Goal: Transaction & Acquisition: Purchase product/service

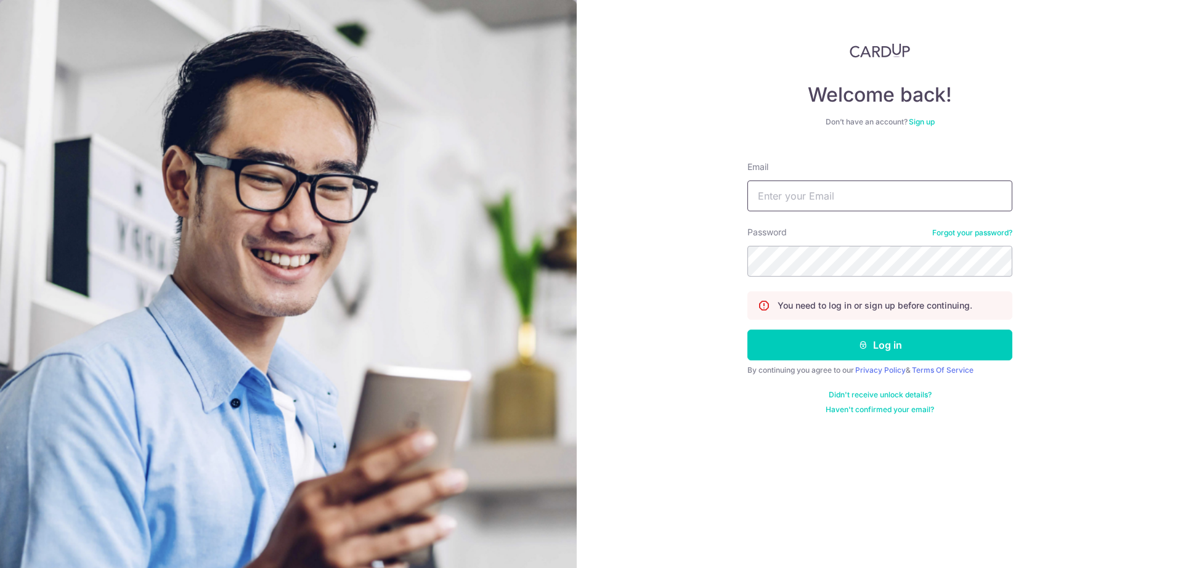
click at [793, 203] on input "Email" at bounding box center [880, 196] width 265 height 31
type input "[EMAIL_ADDRESS][DOMAIN_NAME]"
click at [891, 348] on button "Log in" at bounding box center [880, 345] width 265 height 31
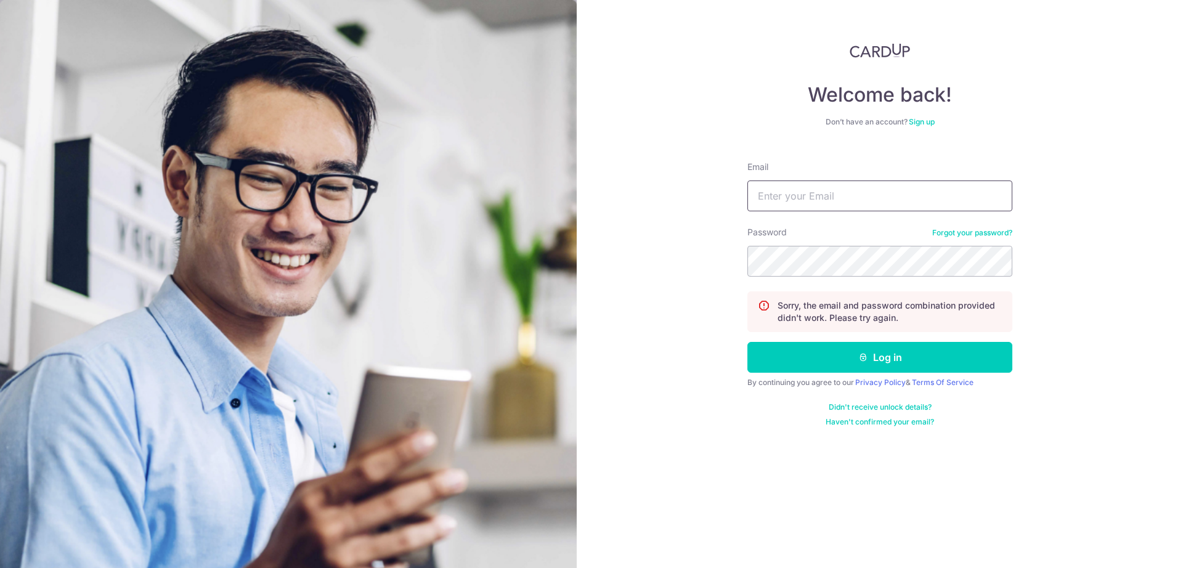
click at [810, 194] on input "Email" at bounding box center [880, 196] width 265 height 31
type input "[EMAIL_ADDRESS][DOMAIN_NAME]"
click at [748, 342] on button "Log in" at bounding box center [880, 357] width 265 height 31
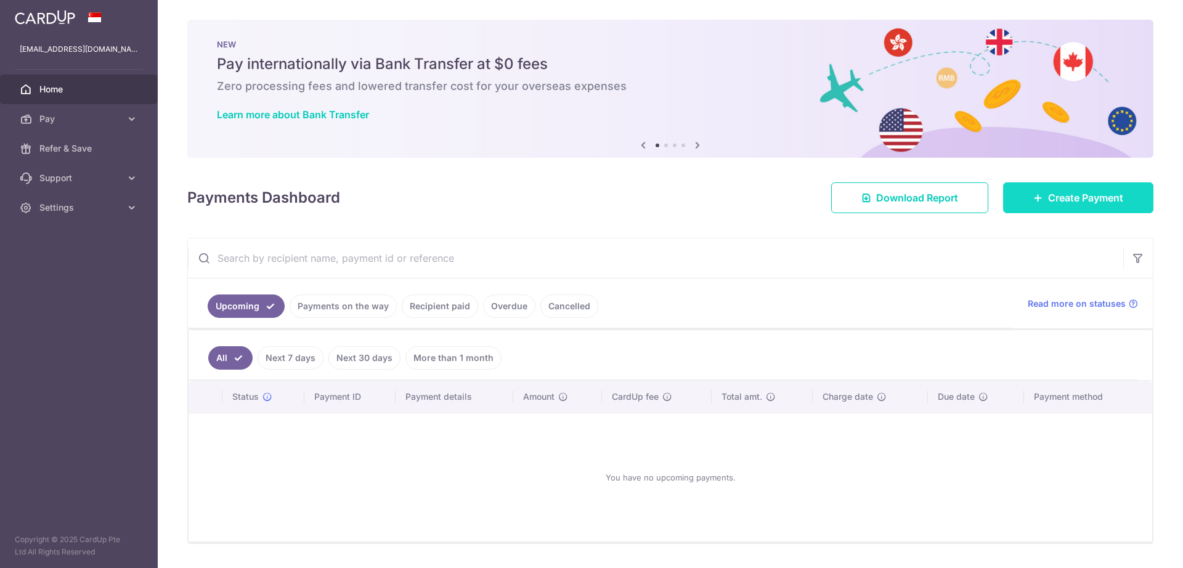
click at [1067, 198] on span "Create Payment" at bounding box center [1085, 197] width 75 height 15
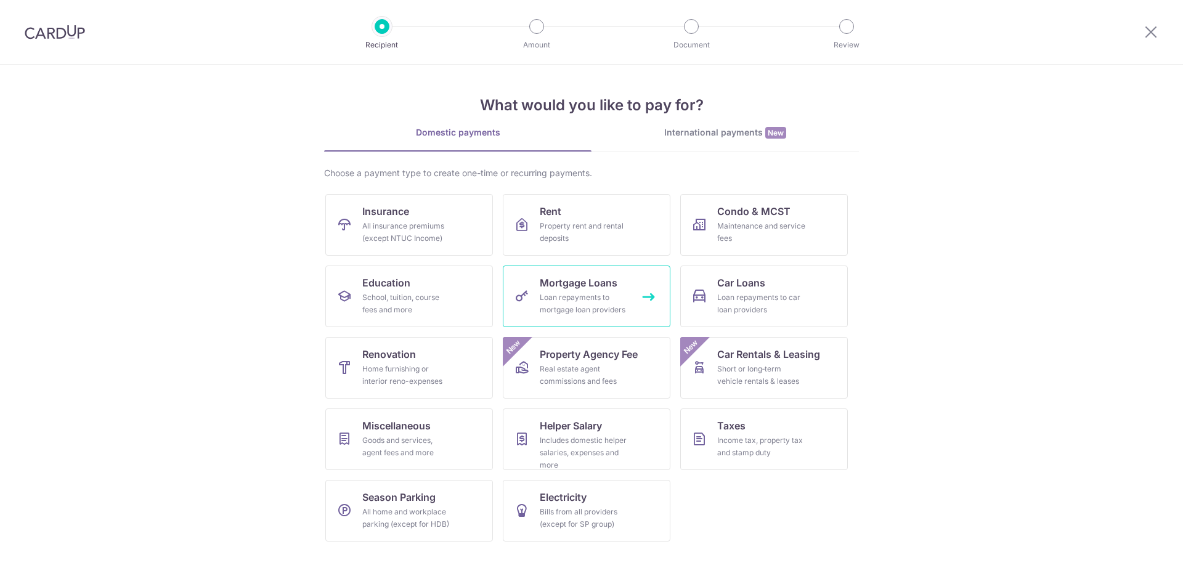
click at [570, 301] on div "Loan repayments to mortgage loan providers" at bounding box center [584, 304] width 89 height 25
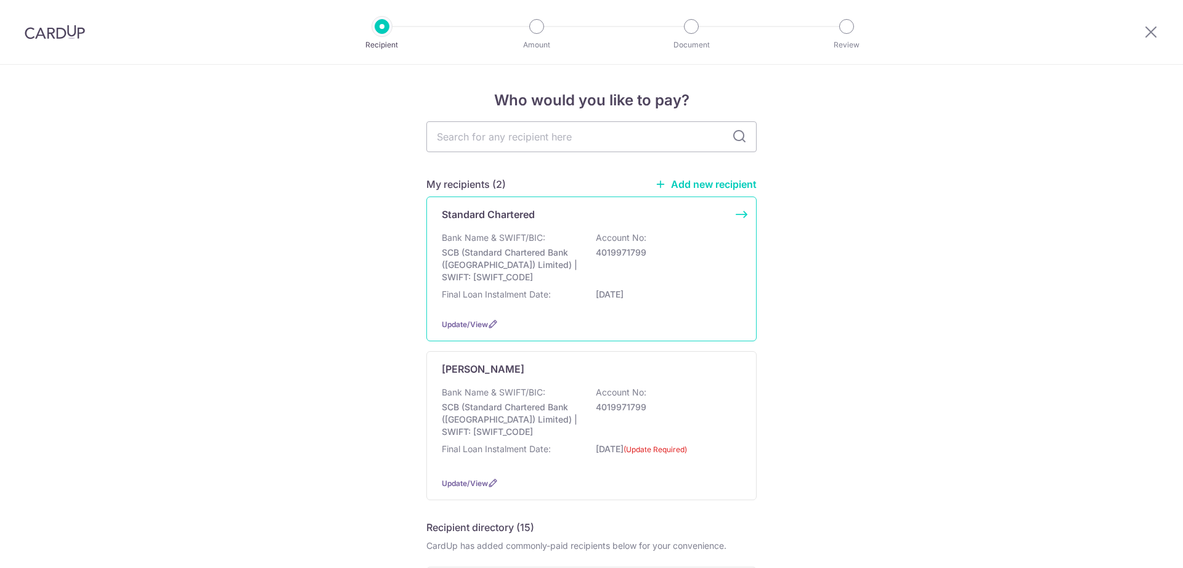
click at [643, 292] on p "01/03/2026" at bounding box center [665, 294] width 138 height 12
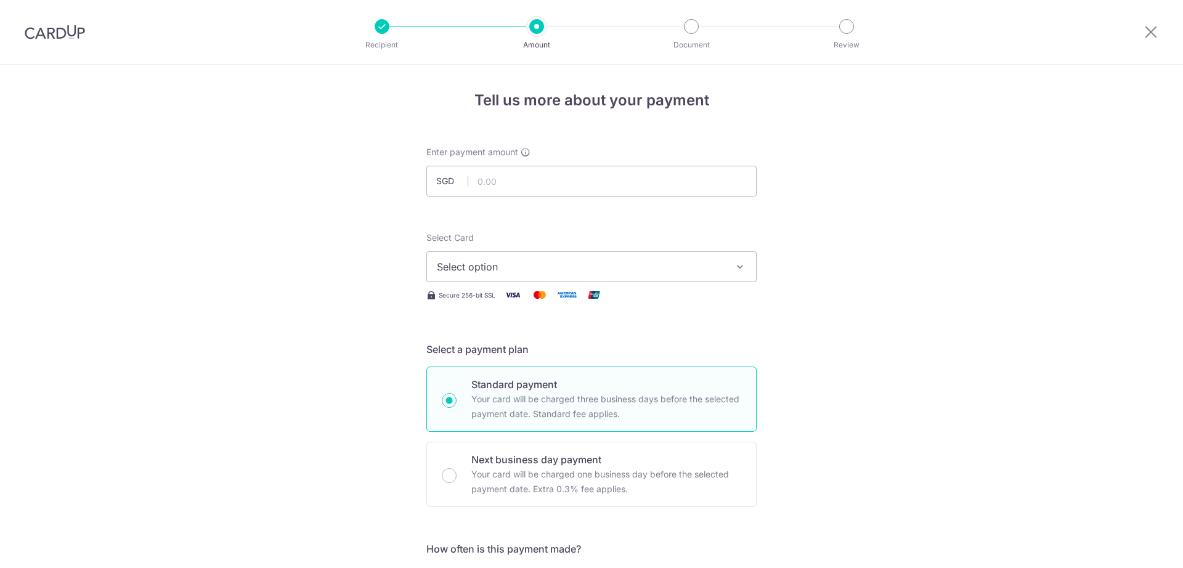
click at [562, 267] on span "Select option" at bounding box center [580, 266] width 287 height 15
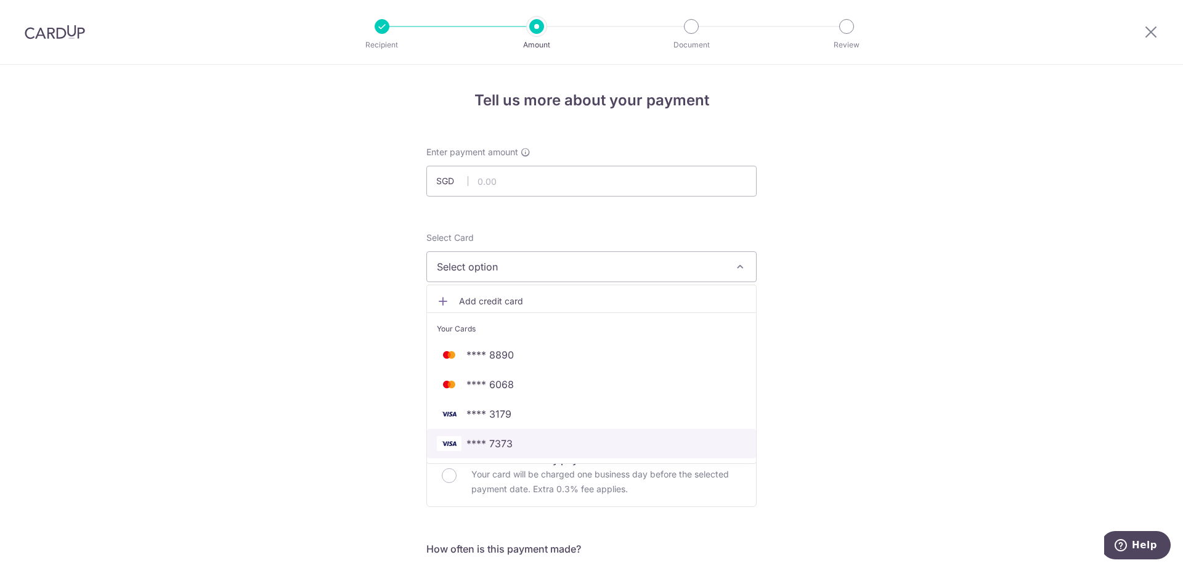
click at [506, 444] on span "**** 7373" at bounding box center [490, 443] width 46 height 15
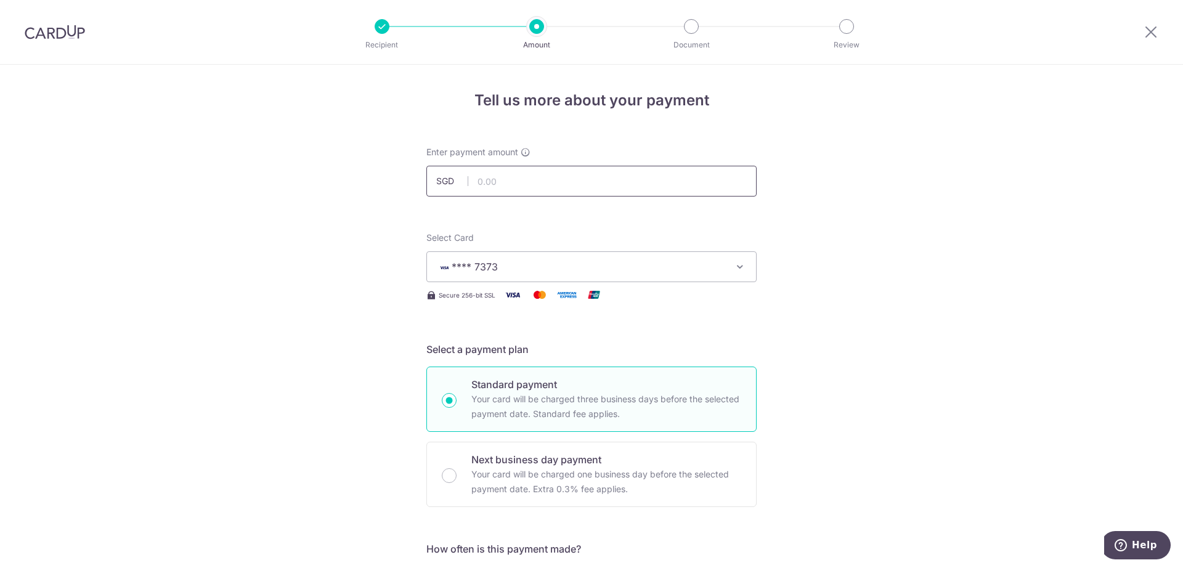
click at [533, 183] on input "text" at bounding box center [592, 181] width 330 height 31
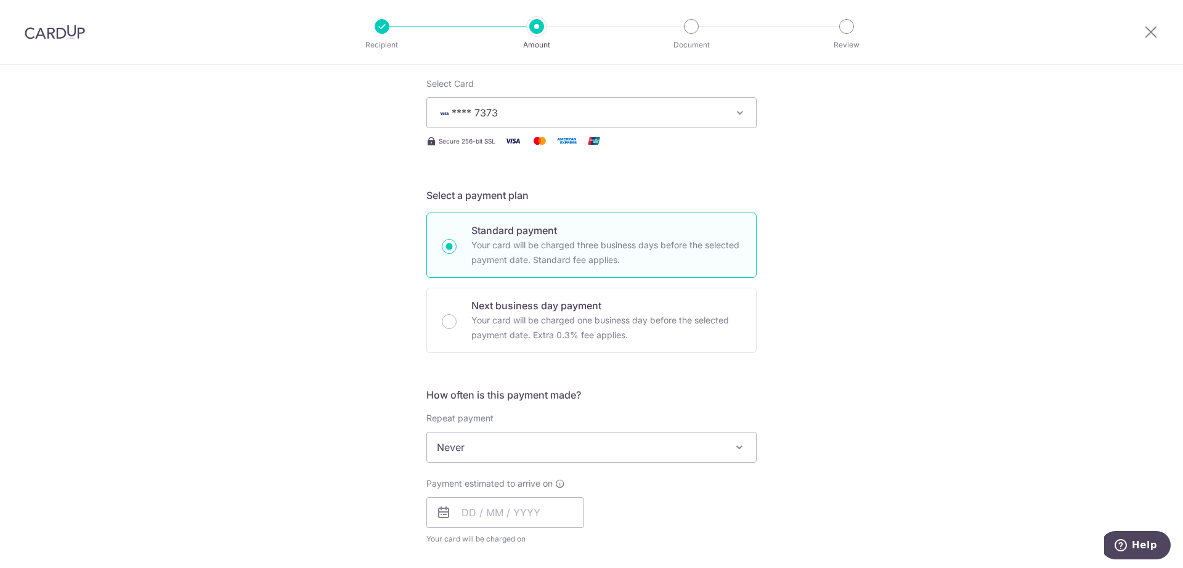
scroll to position [231, 0]
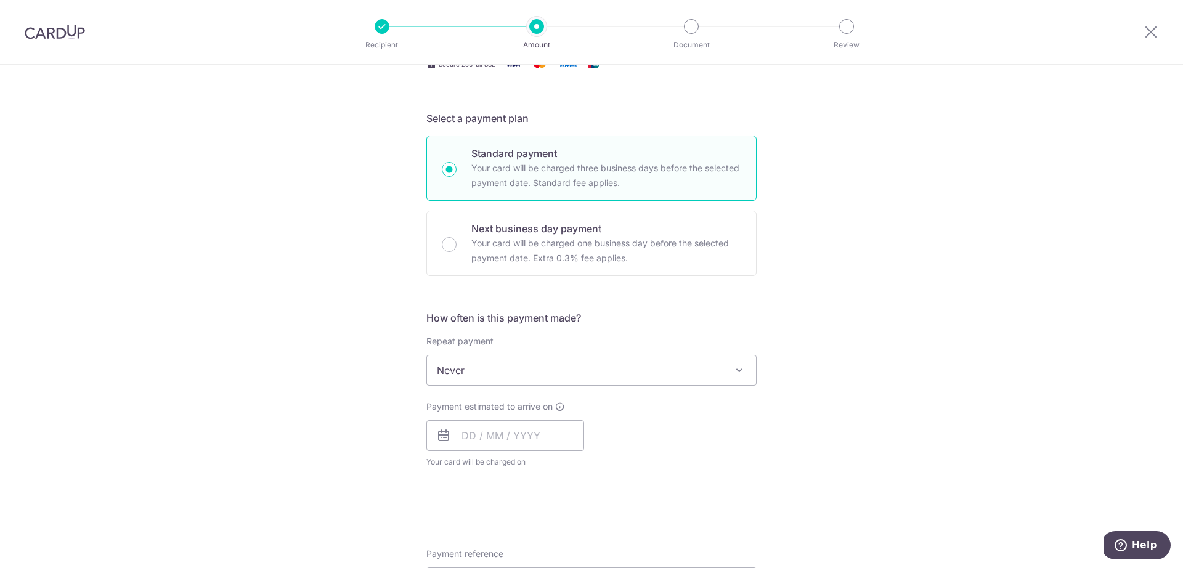
click at [562, 374] on span "Never" at bounding box center [591, 371] width 329 height 30
type input "15,125.12"
click at [915, 401] on div "Tell us more about your payment Enter payment amount SGD 15,125.12 15125.12 Sel…" at bounding box center [591, 391] width 1183 height 1115
click at [654, 393] on div "How often is this payment made? Repeat payment Never Every week Every month Eve…" at bounding box center [592, 395] width 330 height 168
click at [626, 374] on span "Never" at bounding box center [591, 371] width 329 height 30
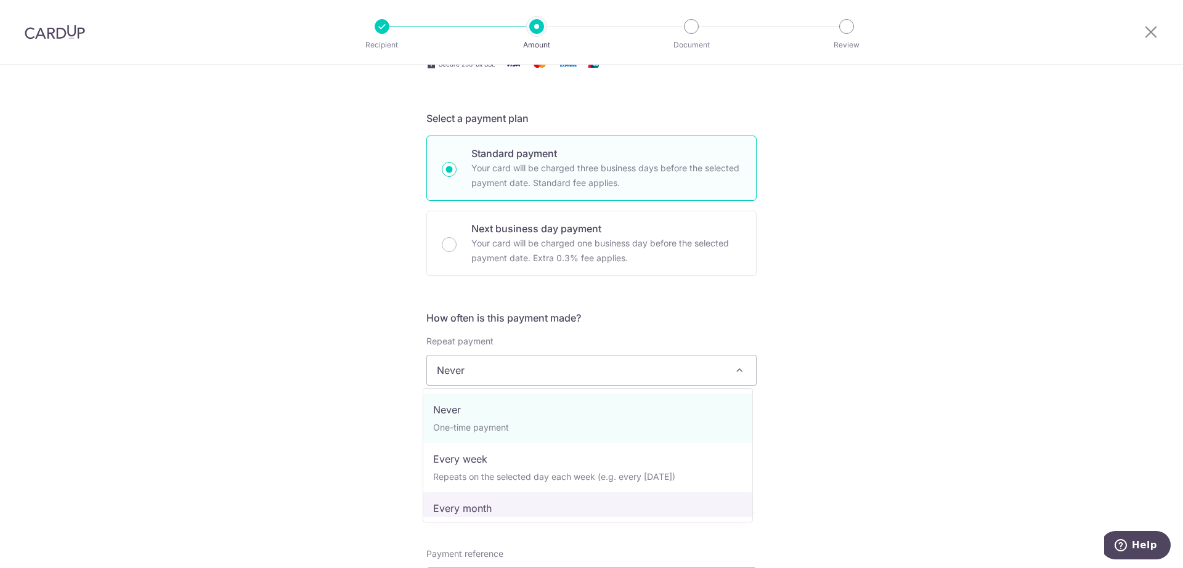
select select "3"
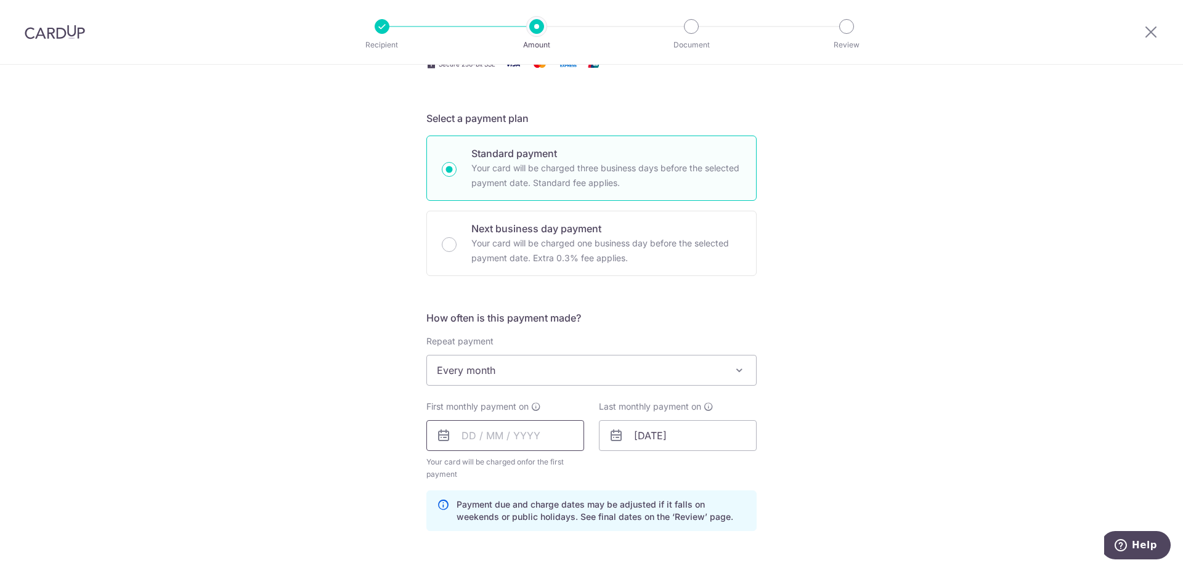
click at [493, 445] on input "text" at bounding box center [506, 435] width 158 height 31
click at [1040, 440] on div "Tell us more about your payment Enter payment amount SGD 15,125.12 15125.12 Sel…" at bounding box center [591, 423] width 1183 height 1178
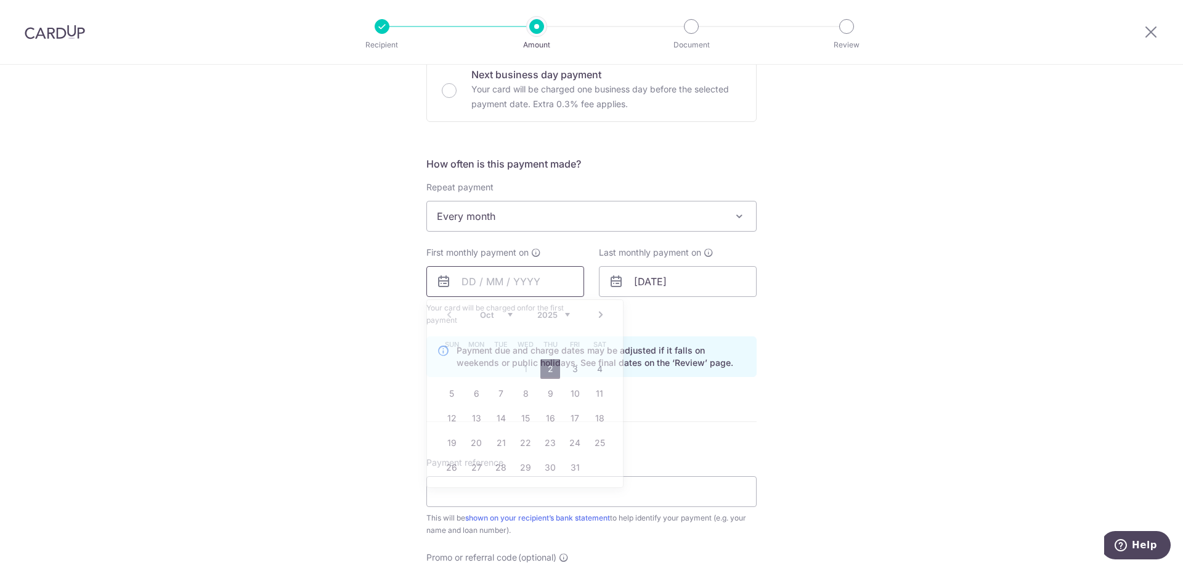
click at [505, 272] on input "text" at bounding box center [506, 281] width 158 height 31
click at [541, 372] on link "2" at bounding box center [551, 369] width 20 height 20
type input "[DATE]"
click at [922, 449] on div "Tell us more about your payment Enter payment amount SGD 15,125.12 15125.12 Sel…" at bounding box center [591, 268] width 1183 height 1178
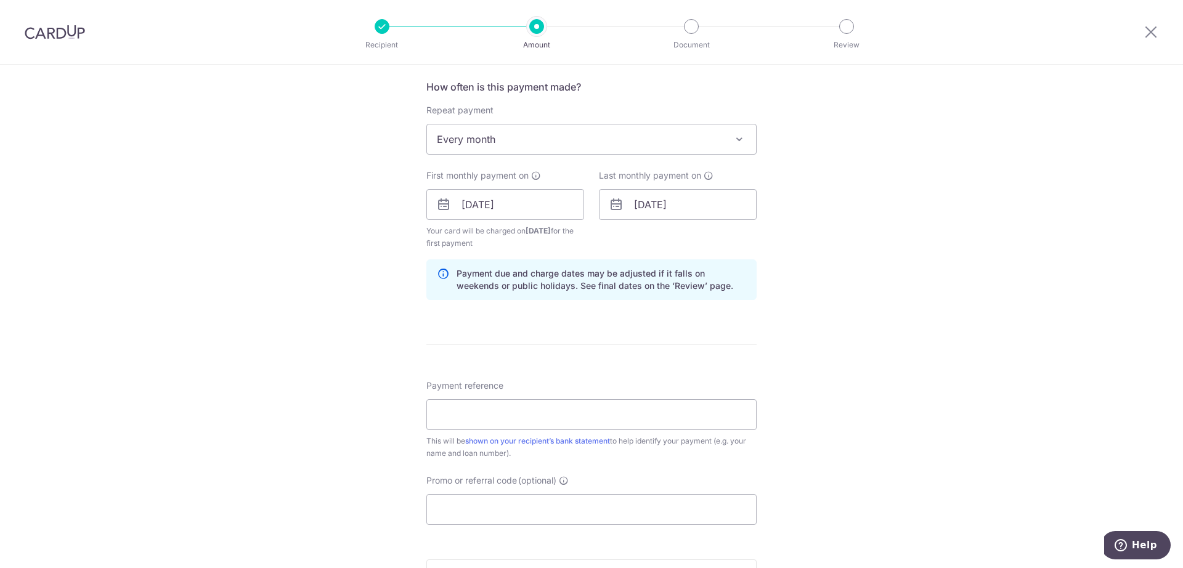
scroll to position [539, 0]
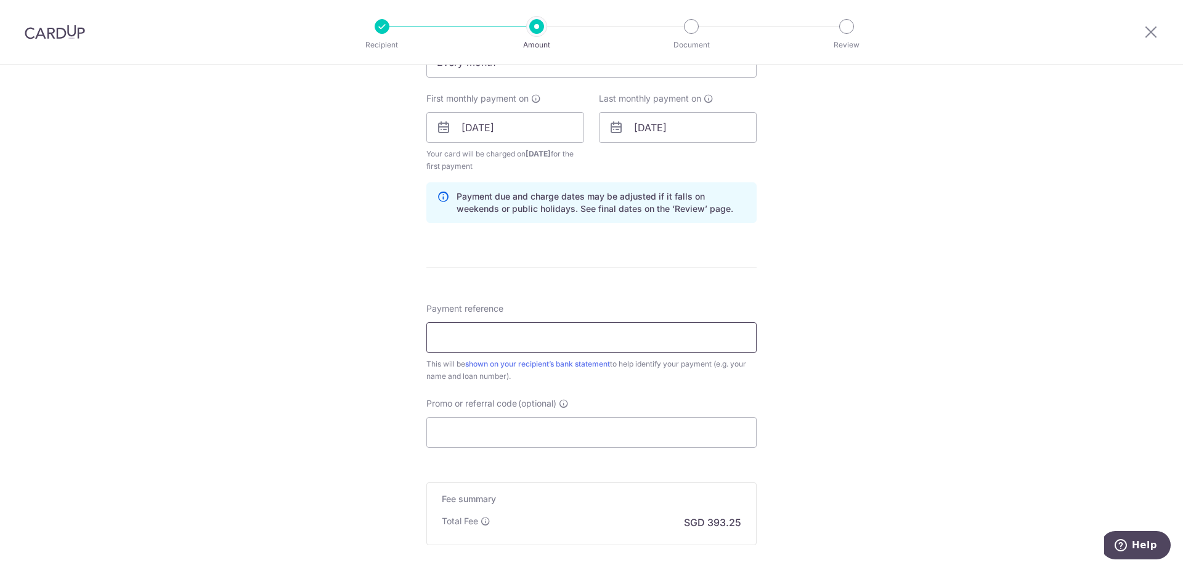
click at [538, 335] on input "Payment reference" at bounding box center [592, 337] width 330 height 31
drag, startPoint x: 477, startPoint y: 343, endPoint x: 380, endPoint y: 329, distance: 97.7
click at [380, 329] on div "Tell us more about your payment Enter payment amount SGD 15,125.12 15125.12 Sel…" at bounding box center [591, 114] width 1183 height 1178
type input "FSTEAM"
drag, startPoint x: 541, startPoint y: 406, endPoint x: 526, endPoint y: 421, distance: 21.4
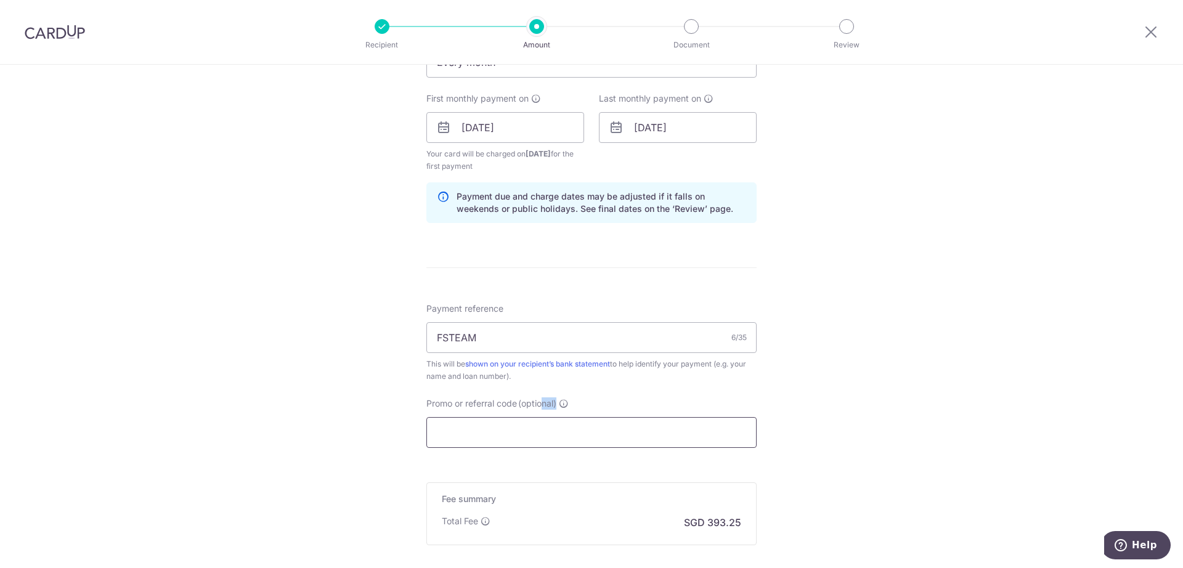
click at [534, 411] on div "Promo or referral code (optional) The discounted fee will be shown on the revie…" at bounding box center [592, 423] width 330 height 51
click at [496, 437] on input "Promo or referral code (optional)" at bounding box center [592, 432] width 330 height 31
paste input "FSTEAM"
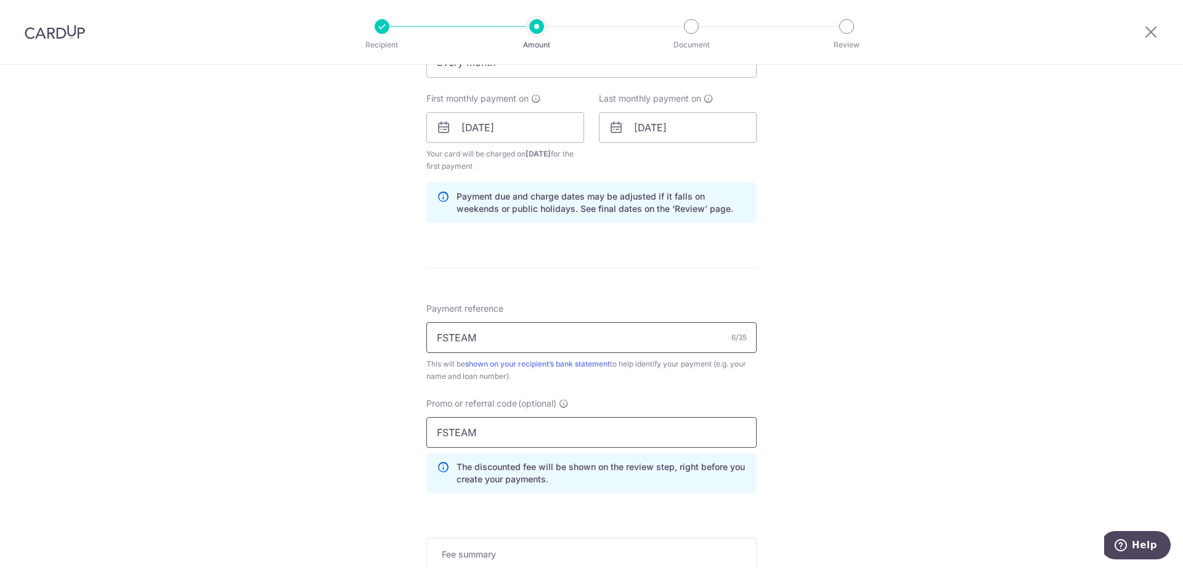
type input "FSTEAM"
drag, startPoint x: 497, startPoint y: 342, endPoint x: 370, endPoint y: 342, distance: 126.4
click at [372, 341] on div "Tell us more about your payment Enter payment amount SGD 15,125.12 15125.12 Sel…" at bounding box center [591, 141] width 1183 height 1233
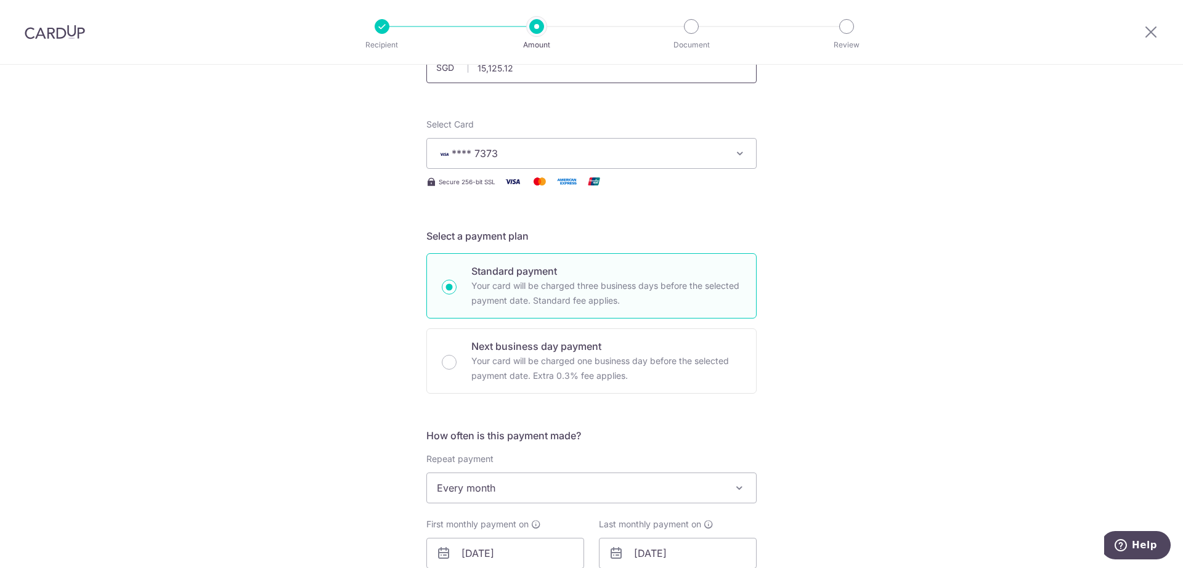
scroll to position [0, 0]
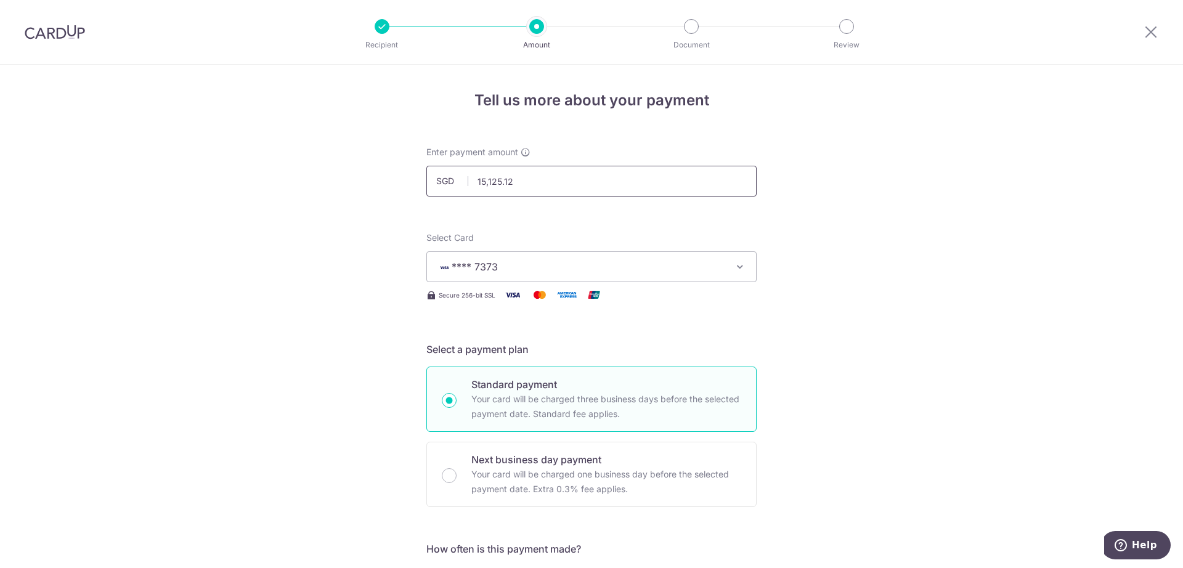
click at [478, 174] on input "15,125.12" at bounding box center [592, 181] width 330 height 31
click at [480, 181] on input "15,125.12" at bounding box center [592, 181] width 330 height 31
click at [536, 178] on input "1412125.12" at bounding box center [592, 181] width 330 height 31
type input "14,124.27"
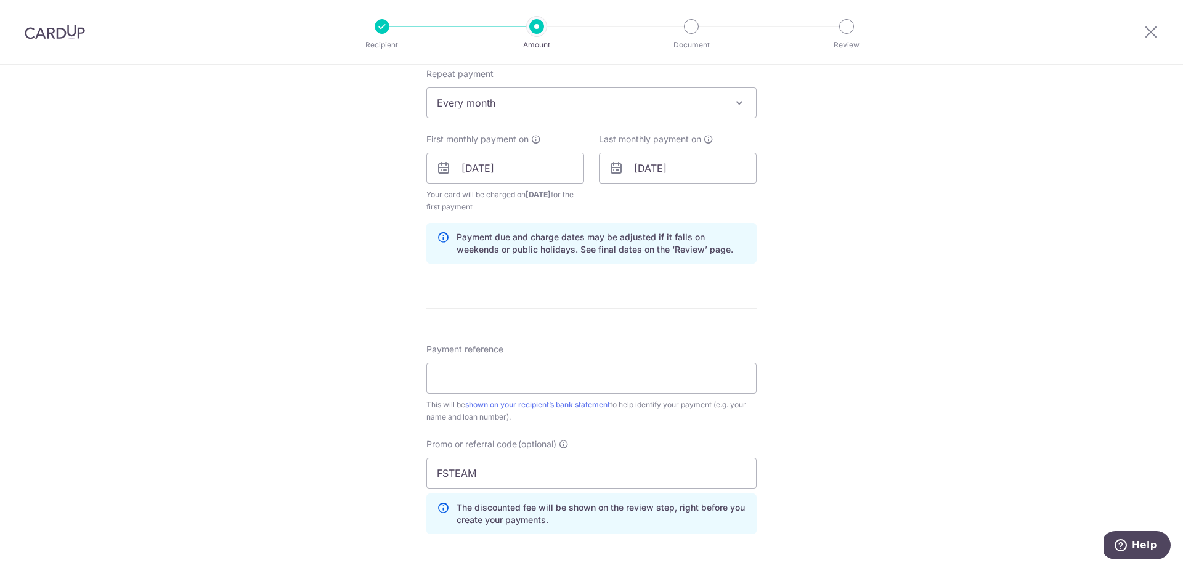
scroll to position [653, 0]
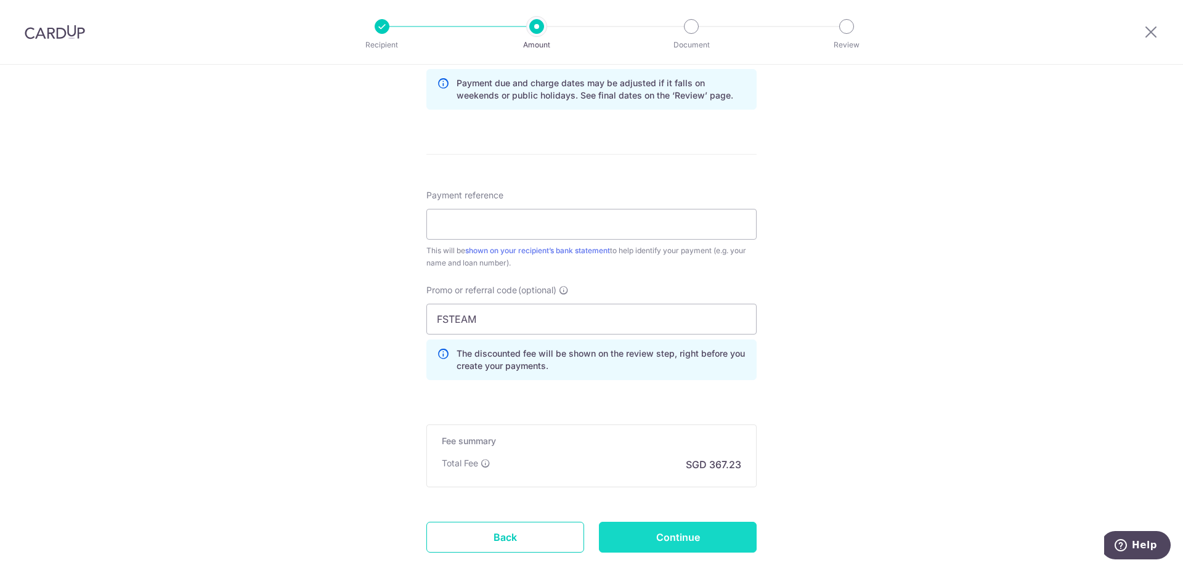
click at [703, 545] on input "Continue" at bounding box center [678, 537] width 158 height 31
type input "Create Schedule"
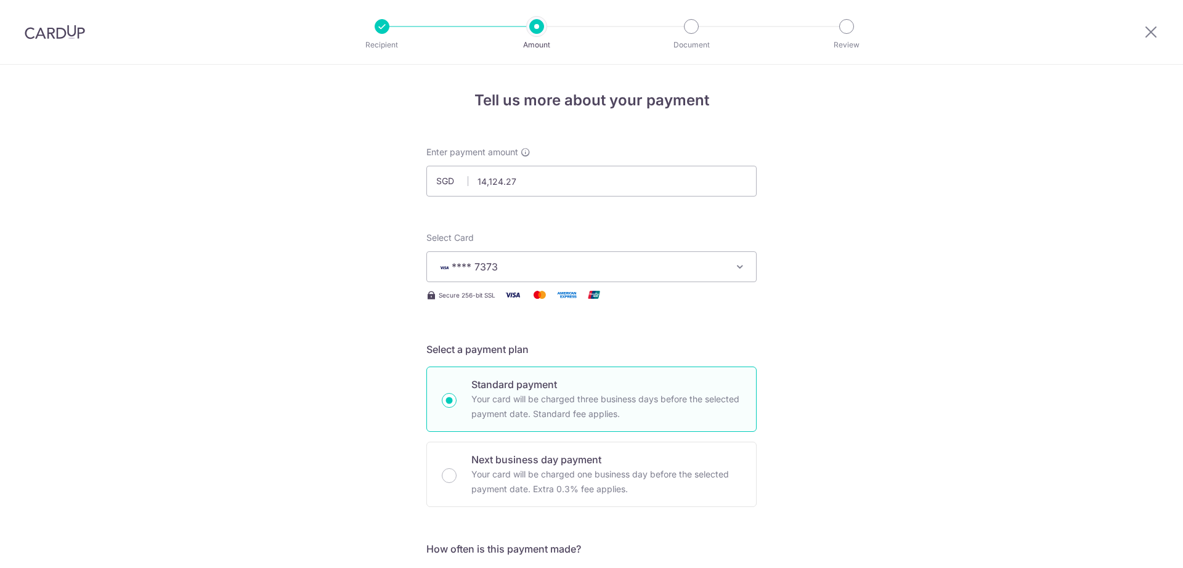
scroll to position [684, 0]
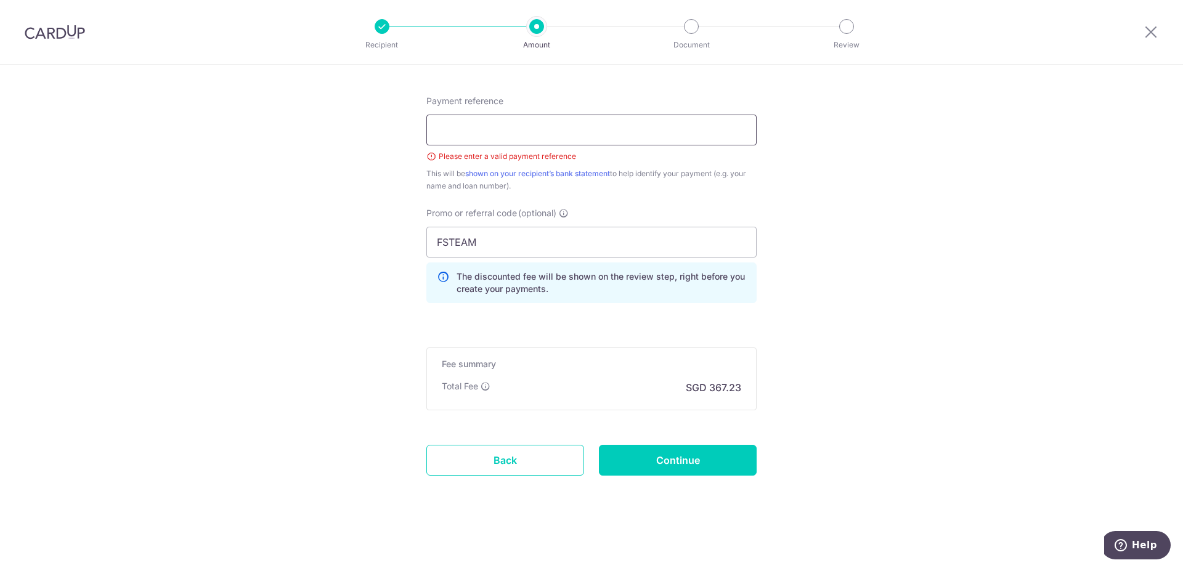
click at [533, 133] on input "Payment reference" at bounding box center [592, 130] width 330 height 31
type input "mortgage"
click at [714, 469] on input "Continue" at bounding box center [678, 460] width 158 height 31
type input "Create Schedule"
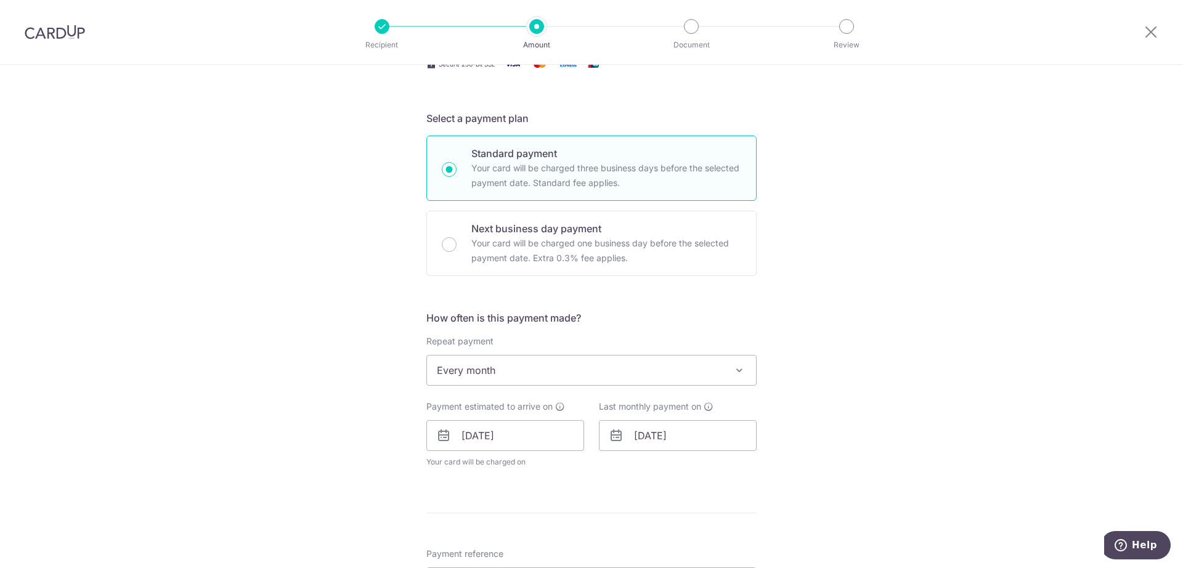
scroll to position [385, 0]
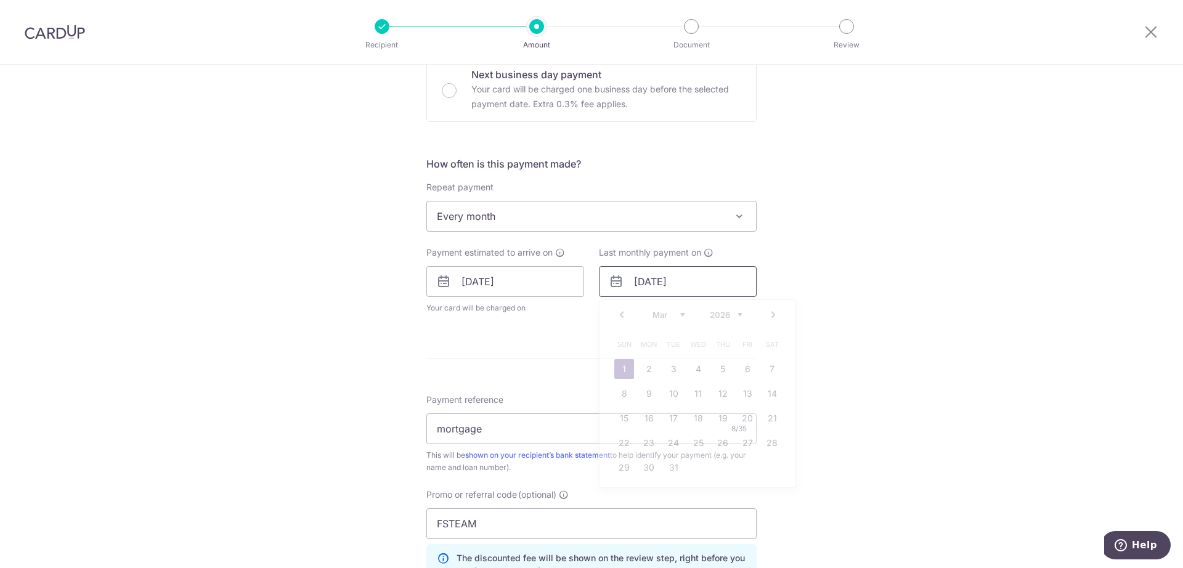
click at [655, 279] on input "[DATE]" at bounding box center [678, 281] width 158 height 31
click at [616, 316] on link "Prev" at bounding box center [622, 315] width 15 height 15
click at [769, 368] on link "3" at bounding box center [772, 369] width 20 height 20
type input "03/01/2026"
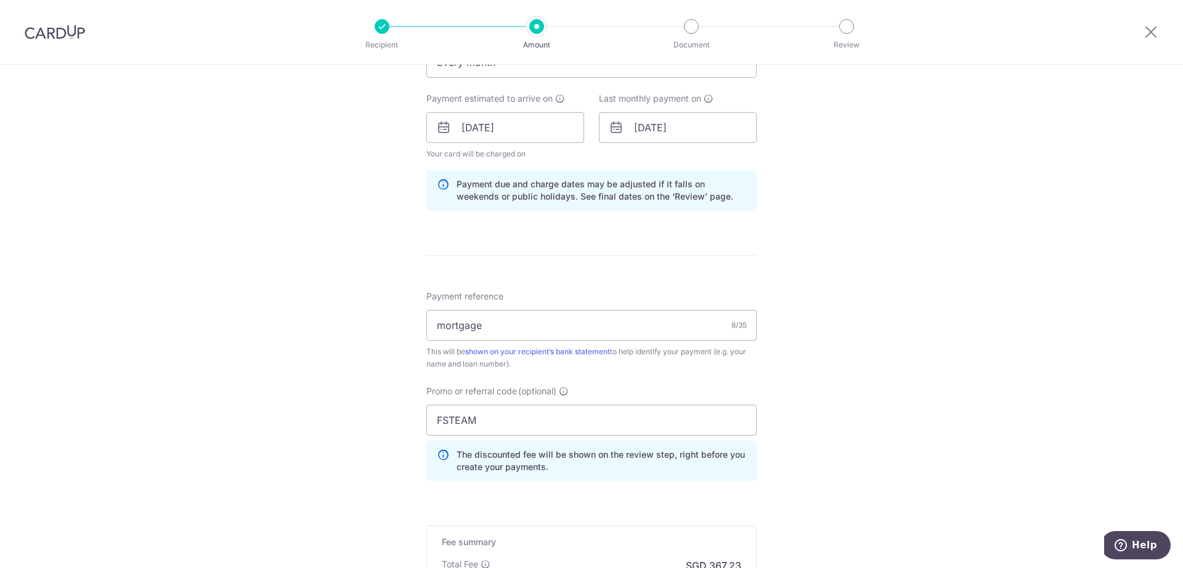
scroll to position [717, 0]
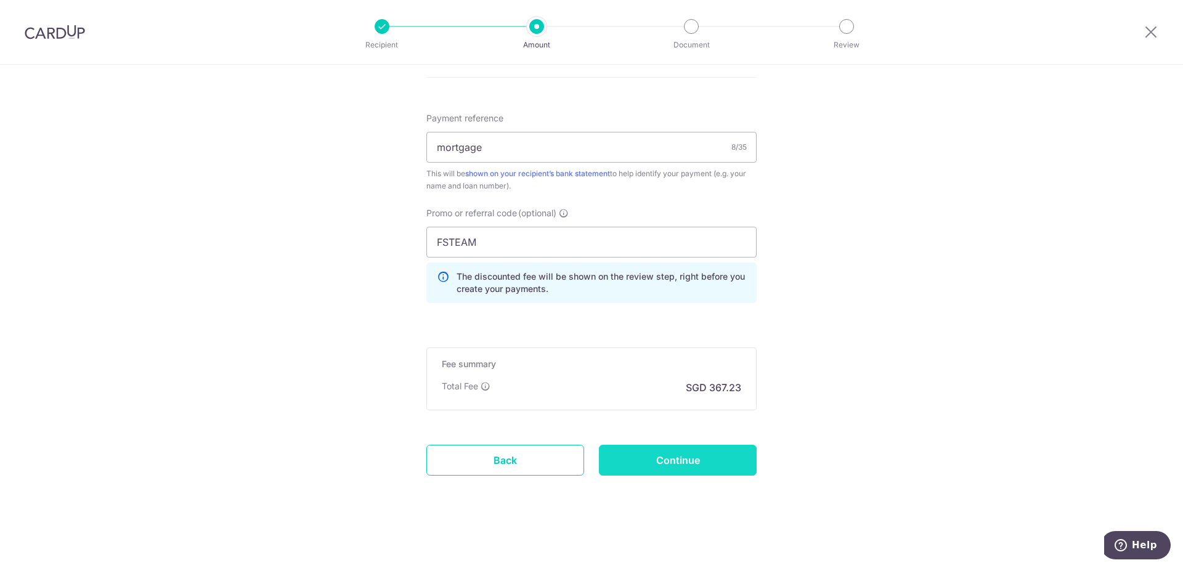
click at [704, 464] on input "Continue" at bounding box center [678, 460] width 158 height 31
type input "Update Schedule"
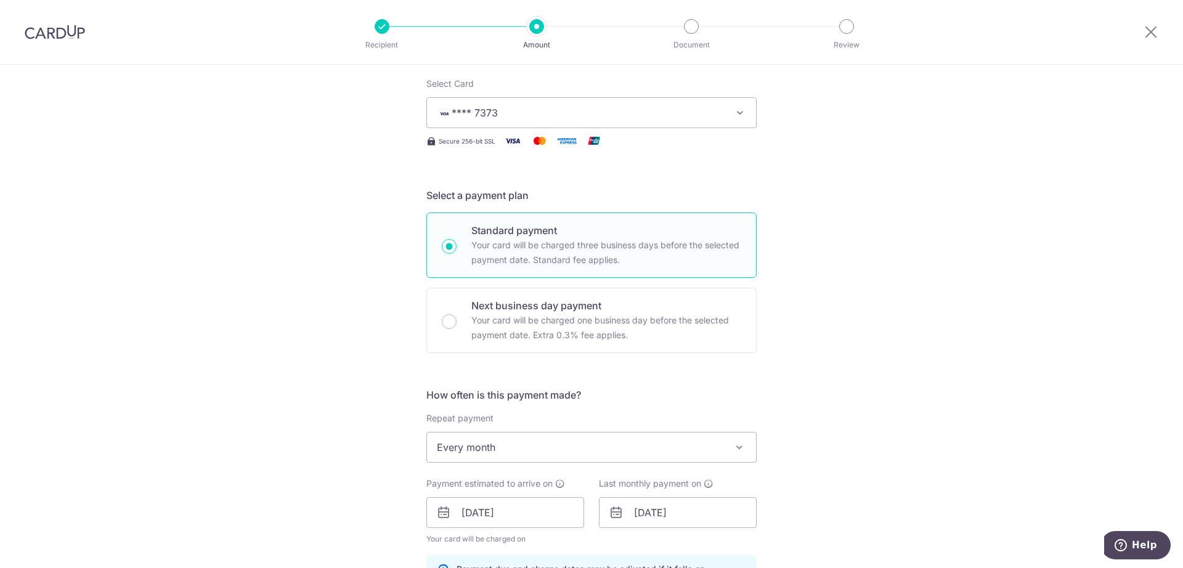
scroll to position [231, 0]
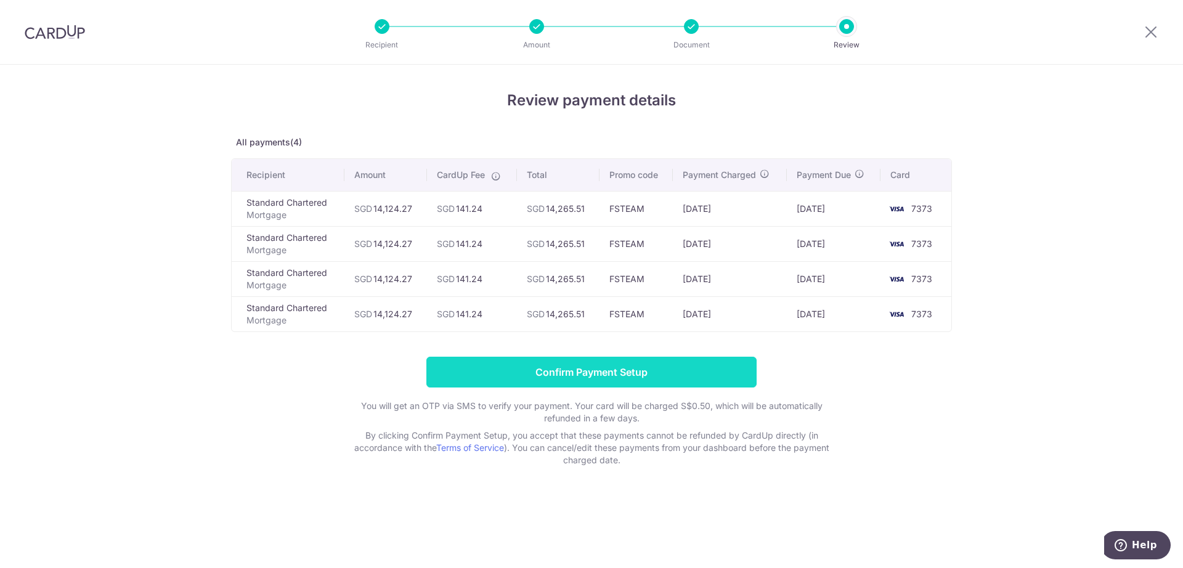
click at [560, 370] on input "Confirm Payment Setup" at bounding box center [592, 372] width 330 height 31
